Goal: Task Accomplishment & Management: Complete application form

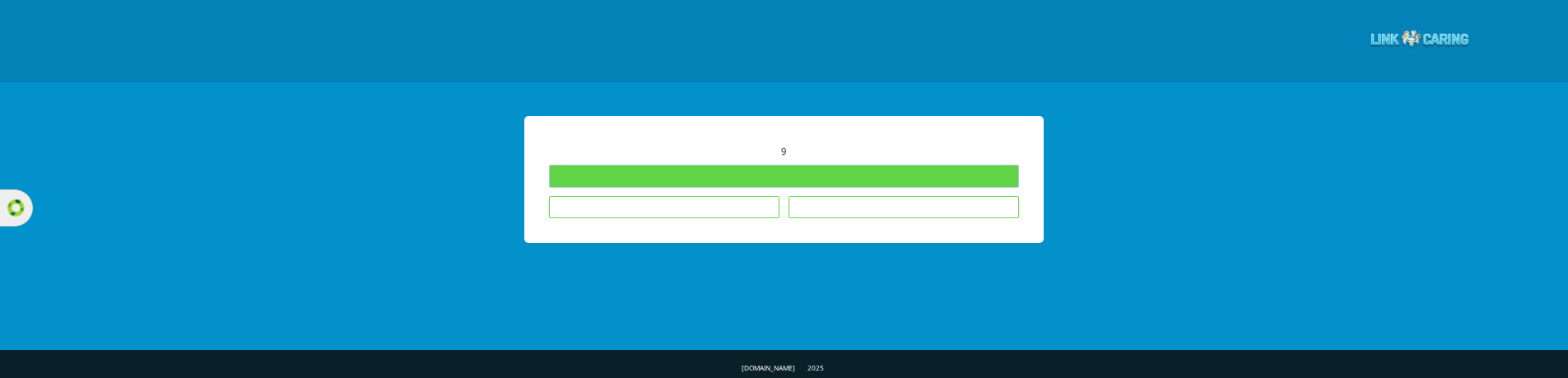
type input "Remplir les questionnaires"
type input "Je ne souhaite pas répondre aux questionnaires"
type input "L'enfant n'est pas dans le cadre éducatif où j’enseigne"
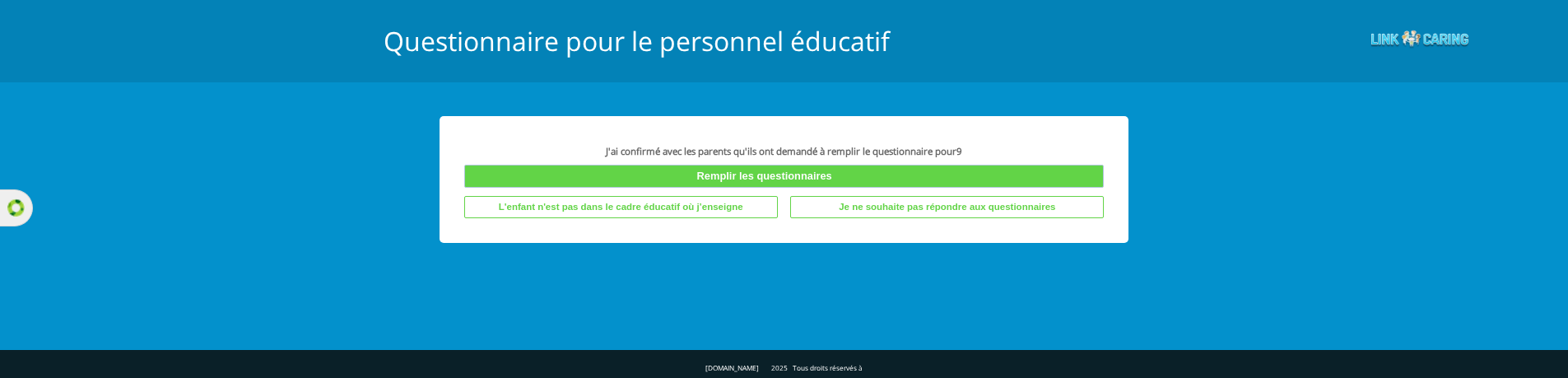
click at [852, 177] on input "Remplir les questionnaires" at bounding box center [784, 176] width 640 height 23
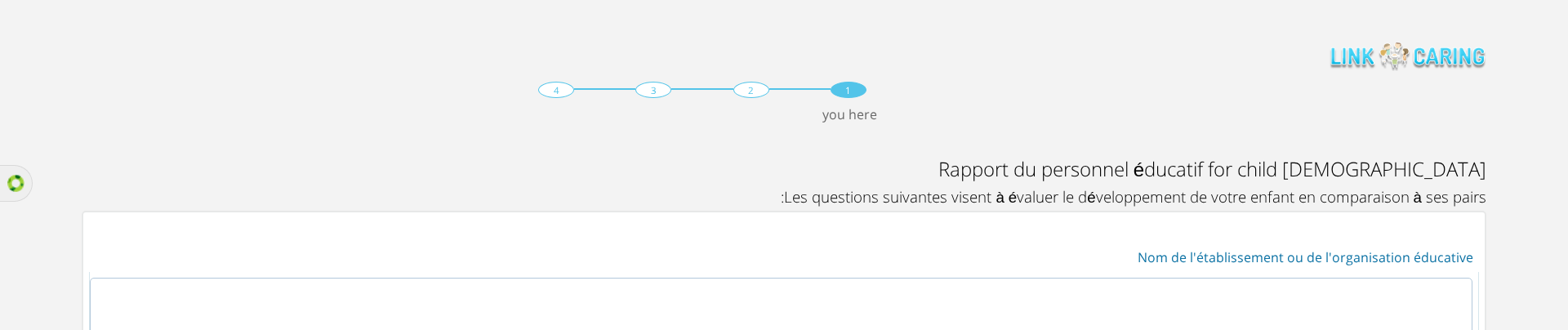
scroll to position [215, 0]
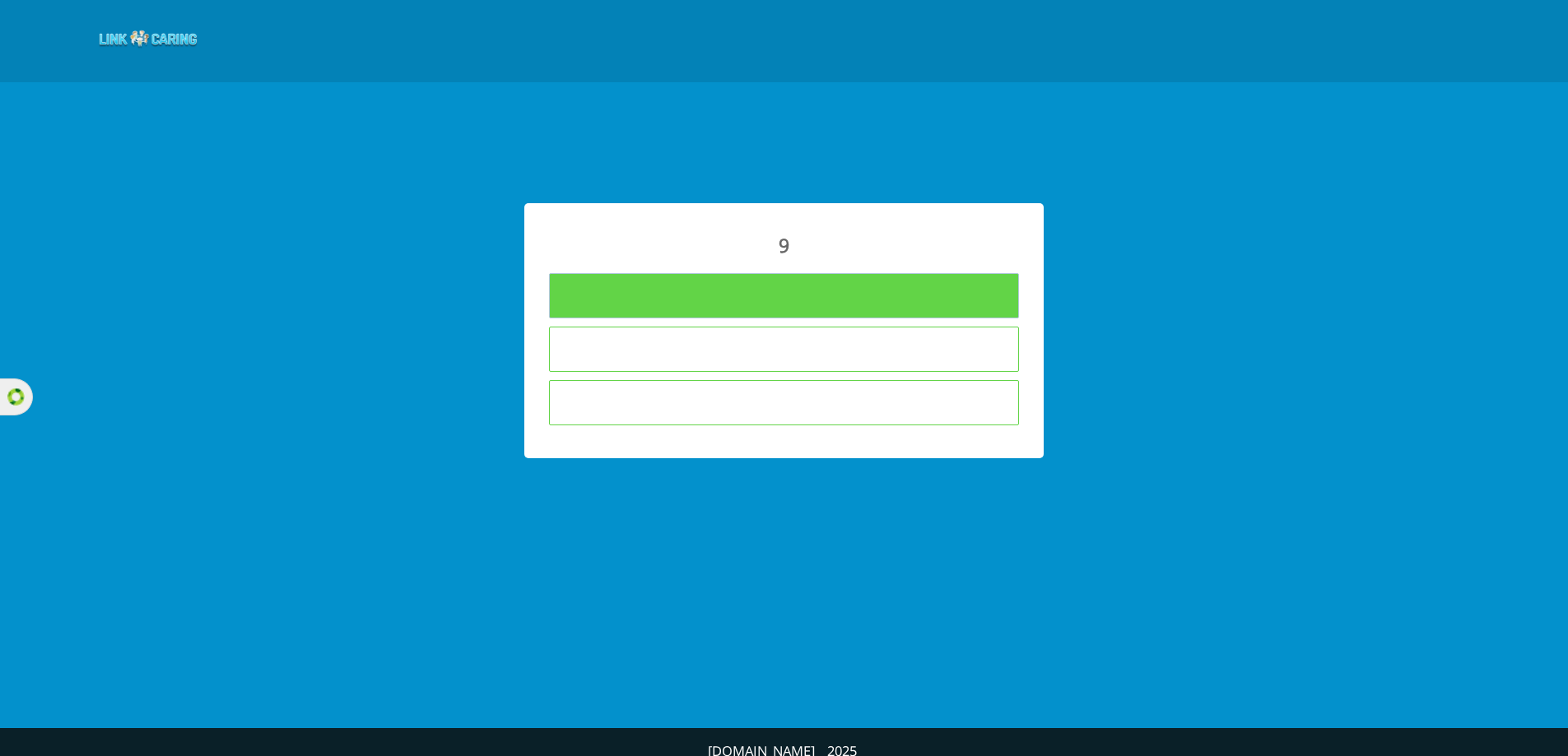
type input "To Fill Questionnaires"
type input "I am not interested in answering the questionnaires"
type input "The child is not in the educational framework in which I teach"
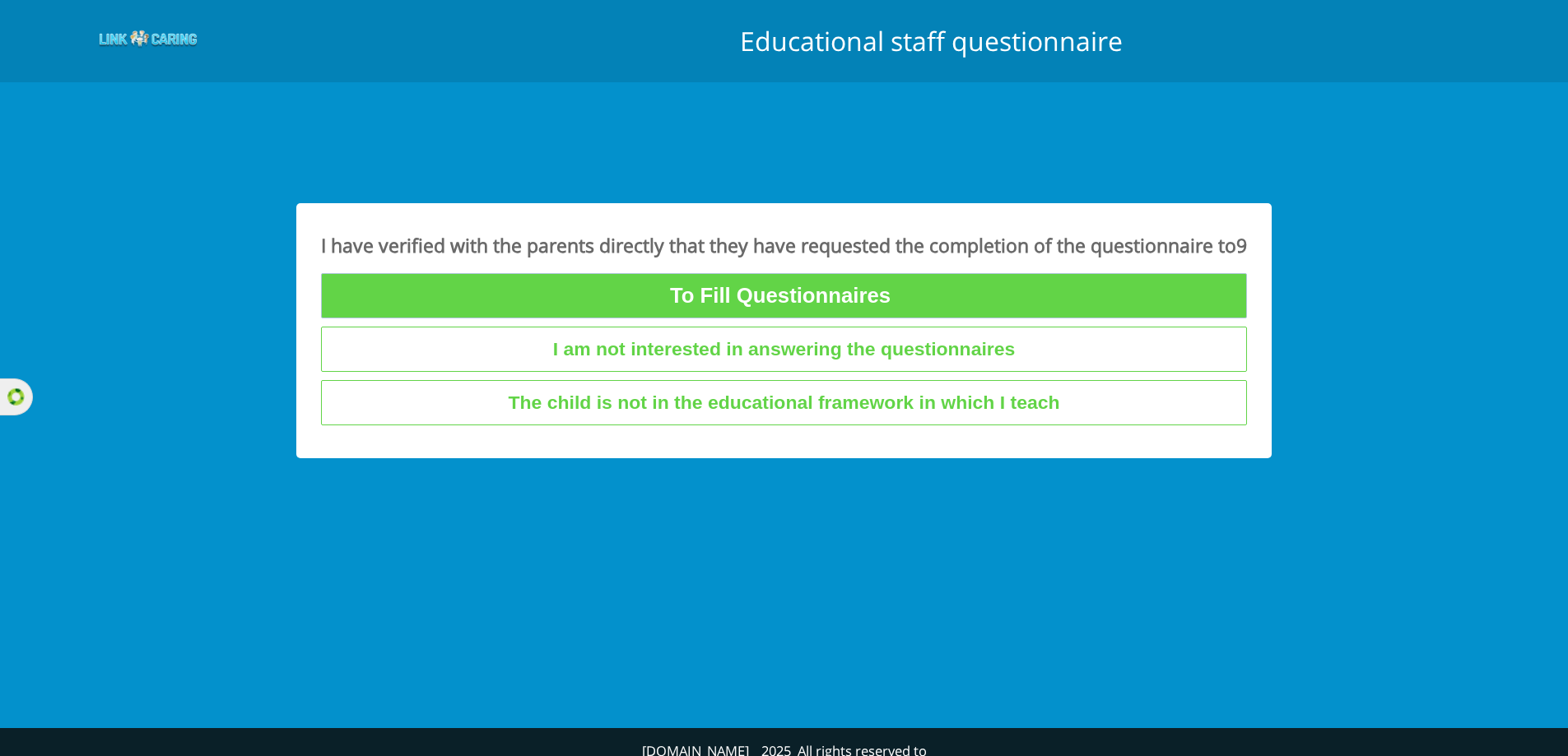
click at [796, 302] on input "To Fill Questionnaires" at bounding box center [784, 295] width 926 height 45
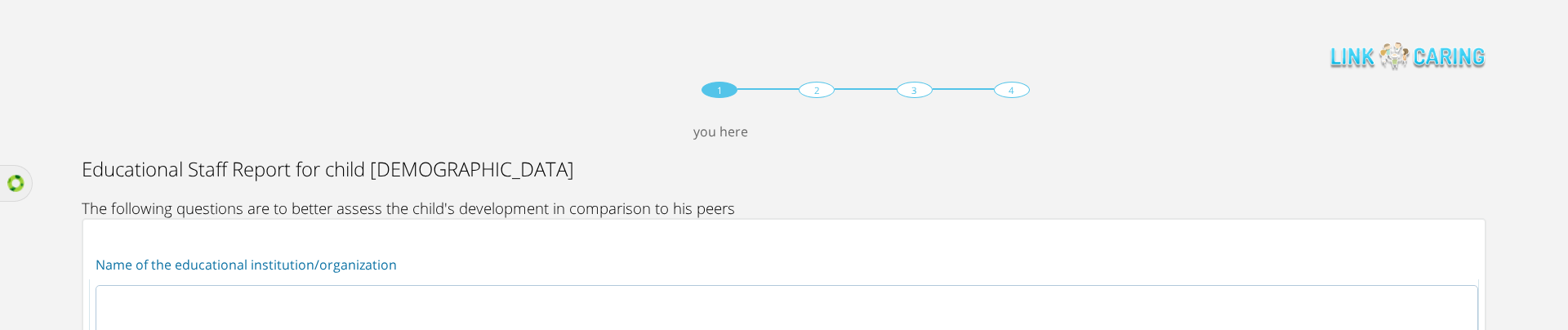
click at [1104, 85] on div "1 2 3 4 you here" at bounding box center [866, 90] width 1568 height 16
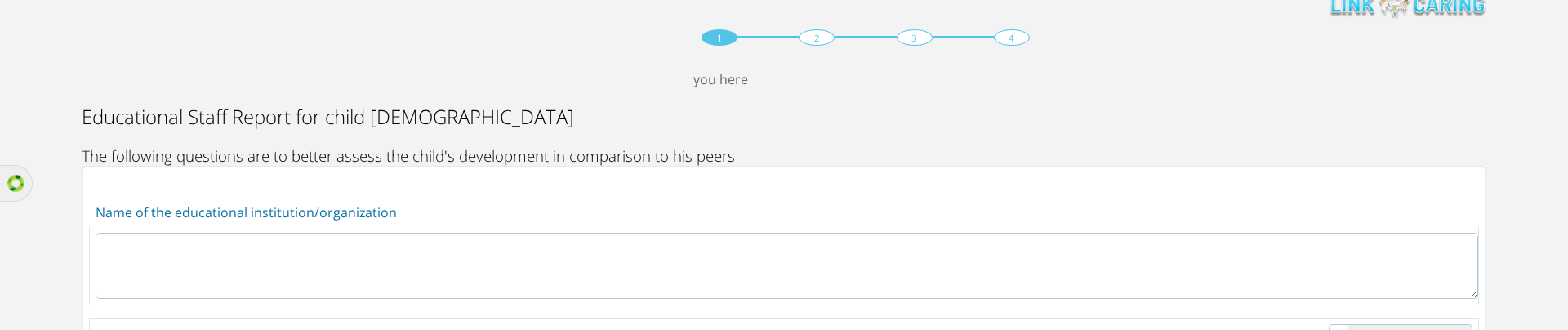
scroll to position [163, 0]
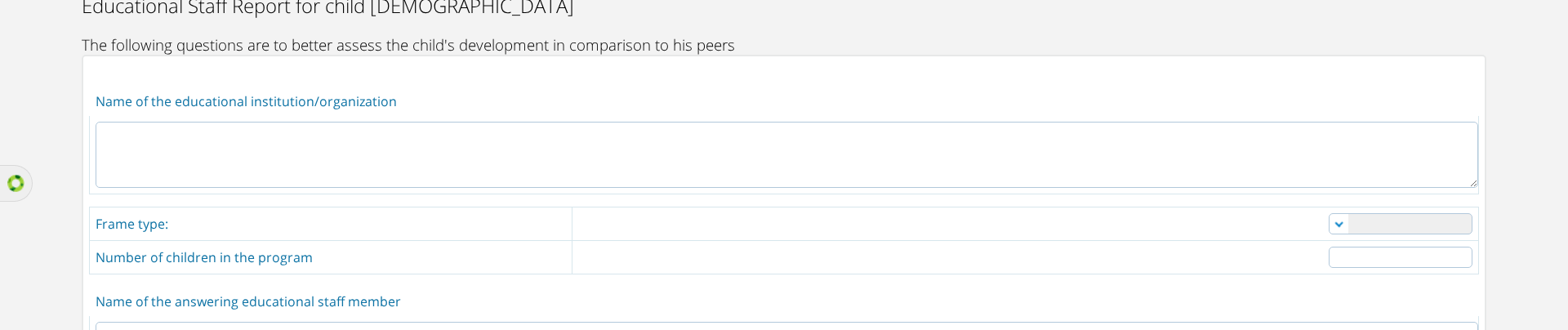
click at [379, 152] on textarea at bounding box center [787, 155] width 1383 height 67
type textarea "tyy55"
